Goal: Navigation & Orientation: Find specific page/section

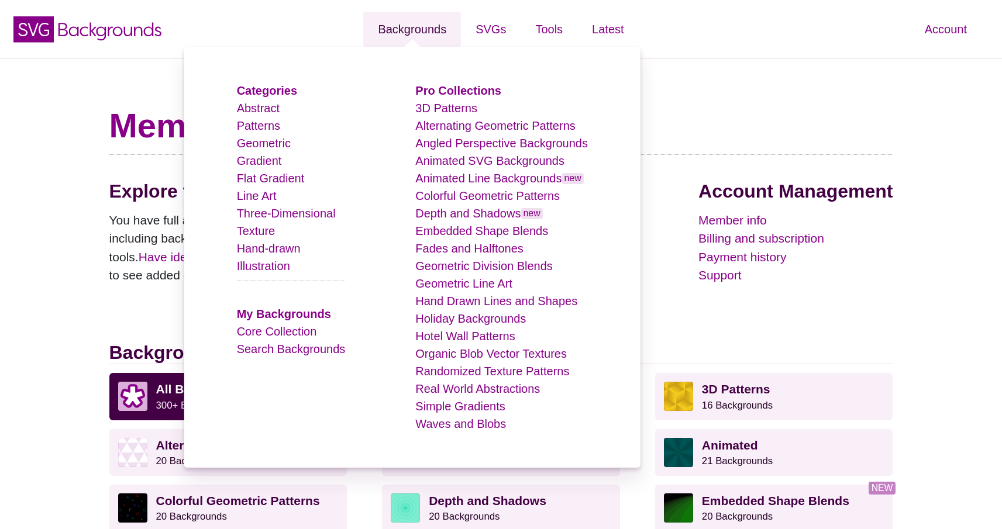
click at [423, 33] on link "Backgrounds" at bounding box center [412, 29] width 98 height 35
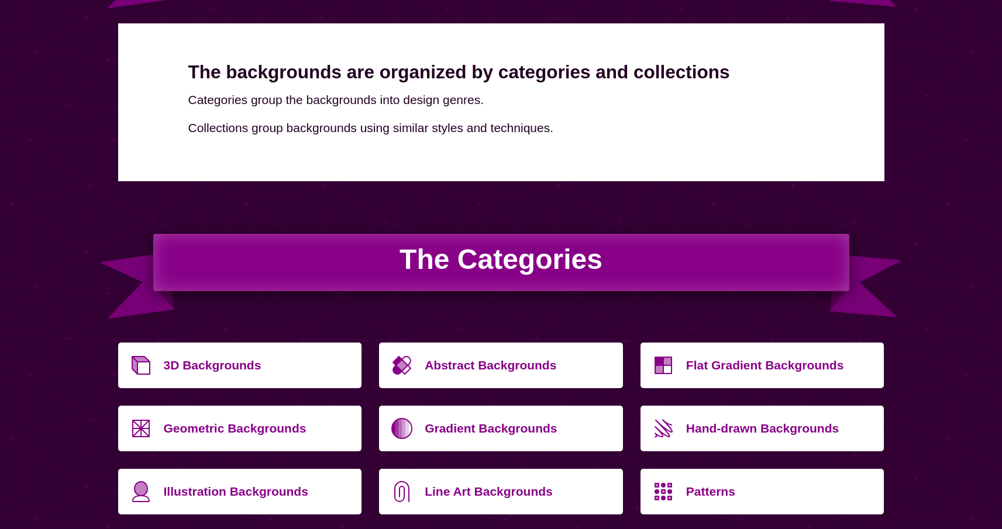
scroll to position [325, 0]
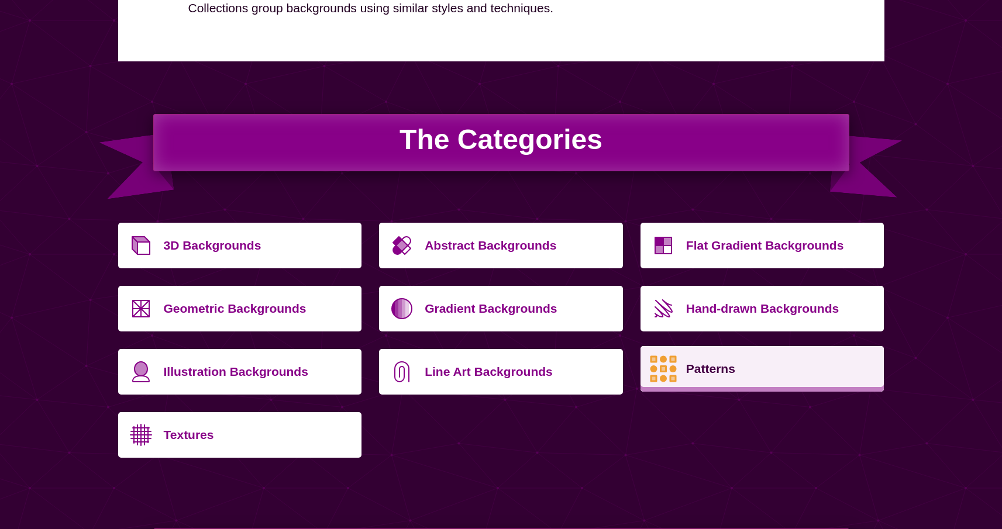
click at [712, 373] on p "Patterns" at bounding box center [781, 369] width 190 height 28
